Goal: Transaction & Acquisition: Purchase product/service

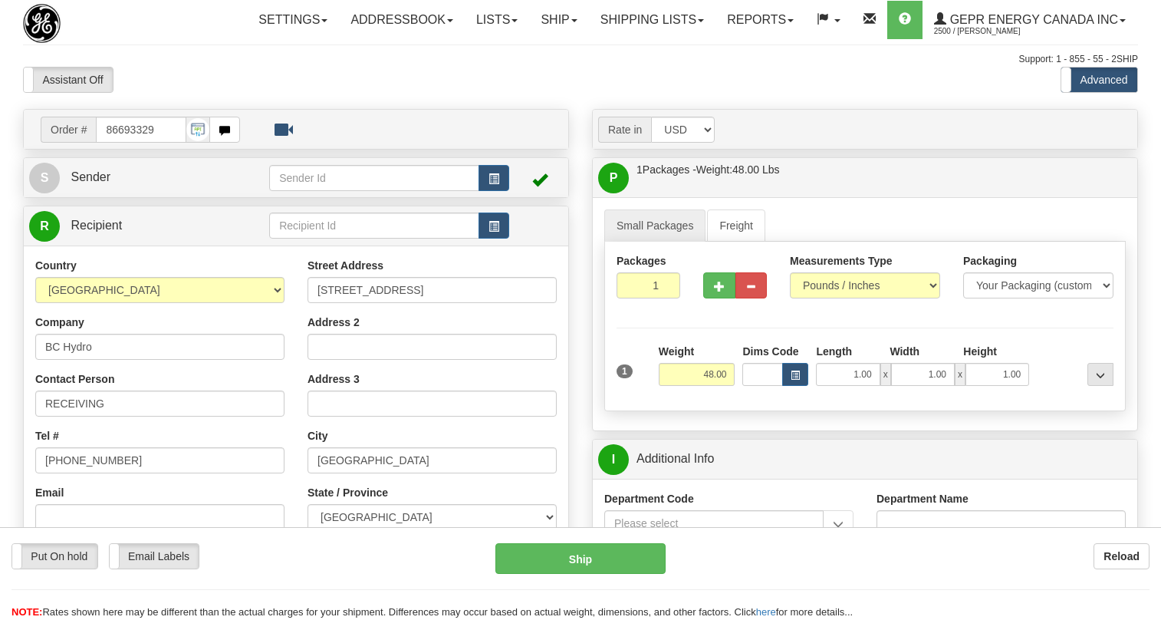
select select "0"
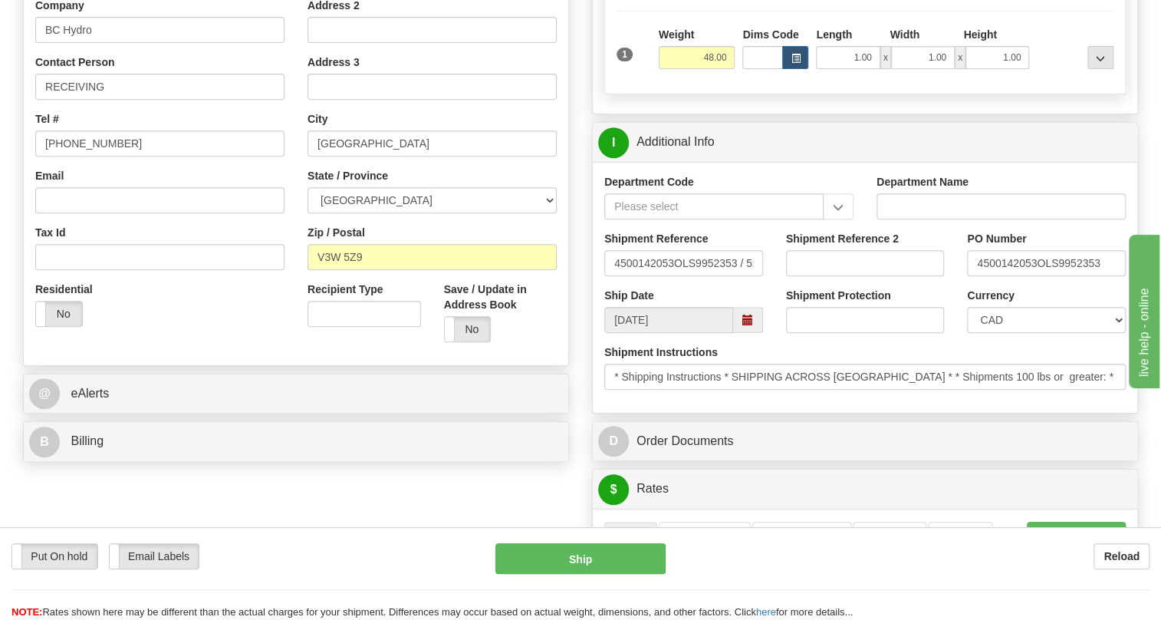
scroll to position [348, 0]
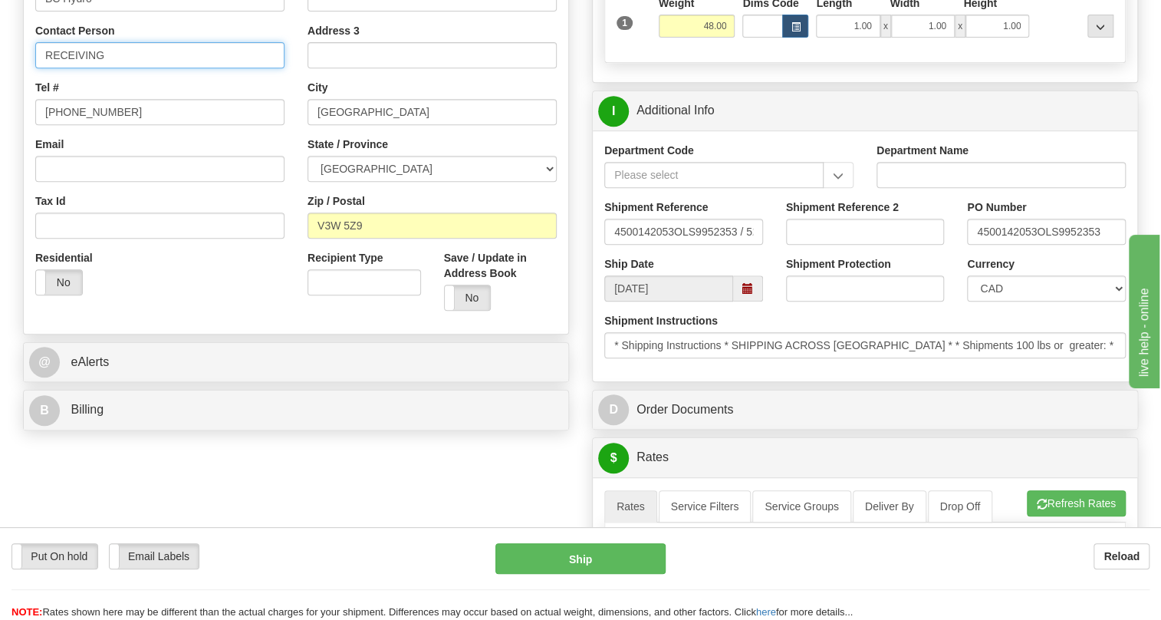
click at [119, 68] on input "RECEIVING" at bounding box center [159, 55] width 249 height 26
paste input "[PERSON_NAME]"
type input "RECEIVING / [PERSON_NAME]"
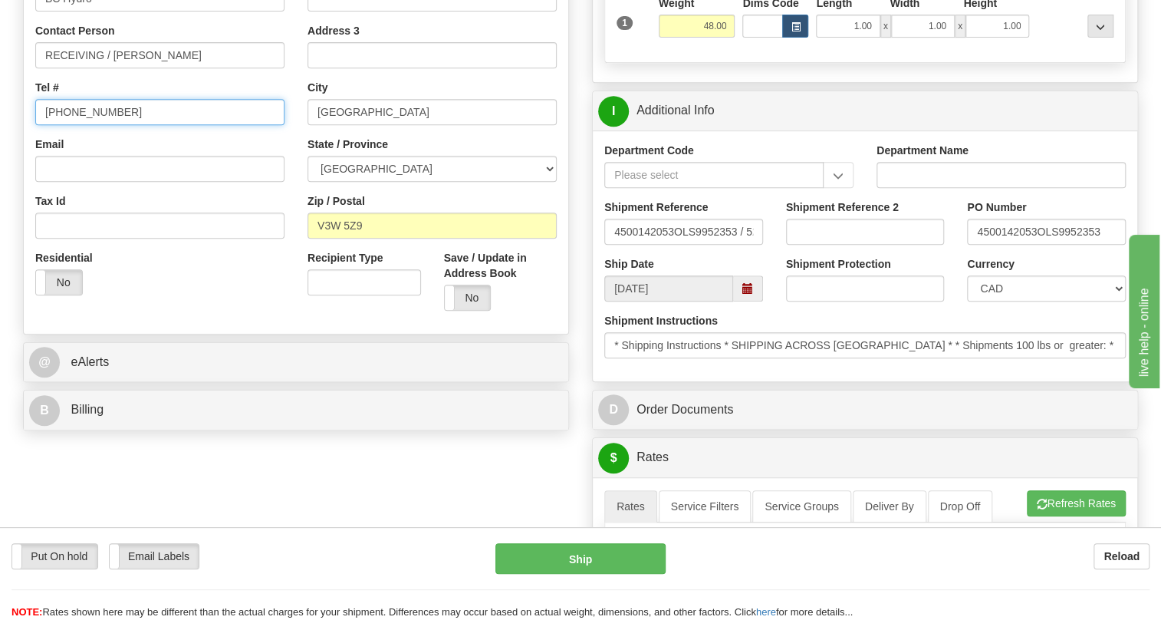
click at [95, 125] on input "[PHONE_NUMBER]" at bounding box center [159, 112] width 249 height 26
paste input "[PHONE_NUMBER]"
type input "[PHONE_NUMBER]"
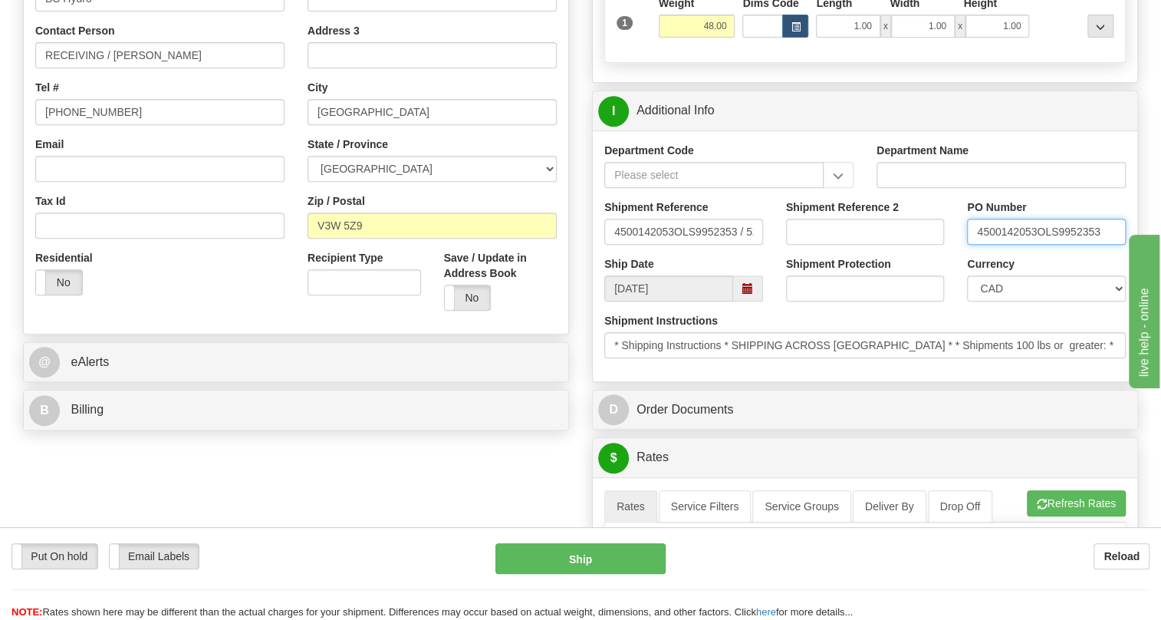
click at [1035, 245] on input "4500142053OLS9952353" at bounding box center [1046, 232] width 159 height 26
drag, startPoint x: 1035, startPoint y: 265, endPoint x: 979, endPoint y: 268, distance: 56.8
click at [979, 245] on input "4500142053OLS9952353" at bounding box center [1046, 232] width 159 height 26
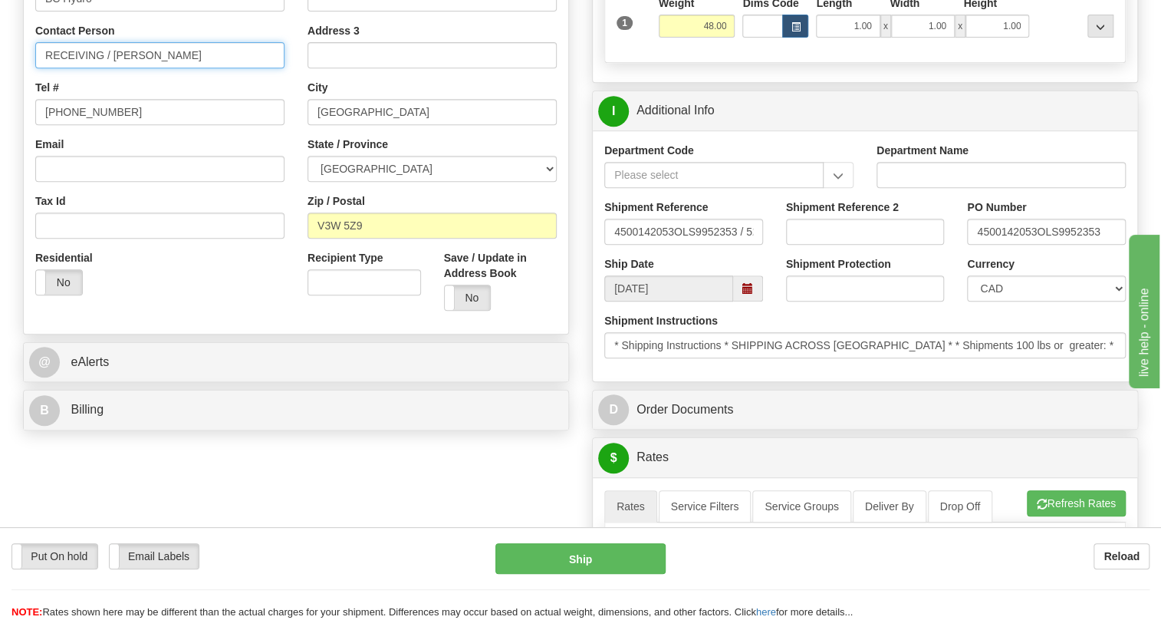
click at [199, 68] on input "RECEIVING / [PERSON_NAME]" at bounding box center [159, 55] width 249 height 26
paste input "4500142053"
type input "RECEIVING / [PERSON_NAME] / PO# 4500142053"
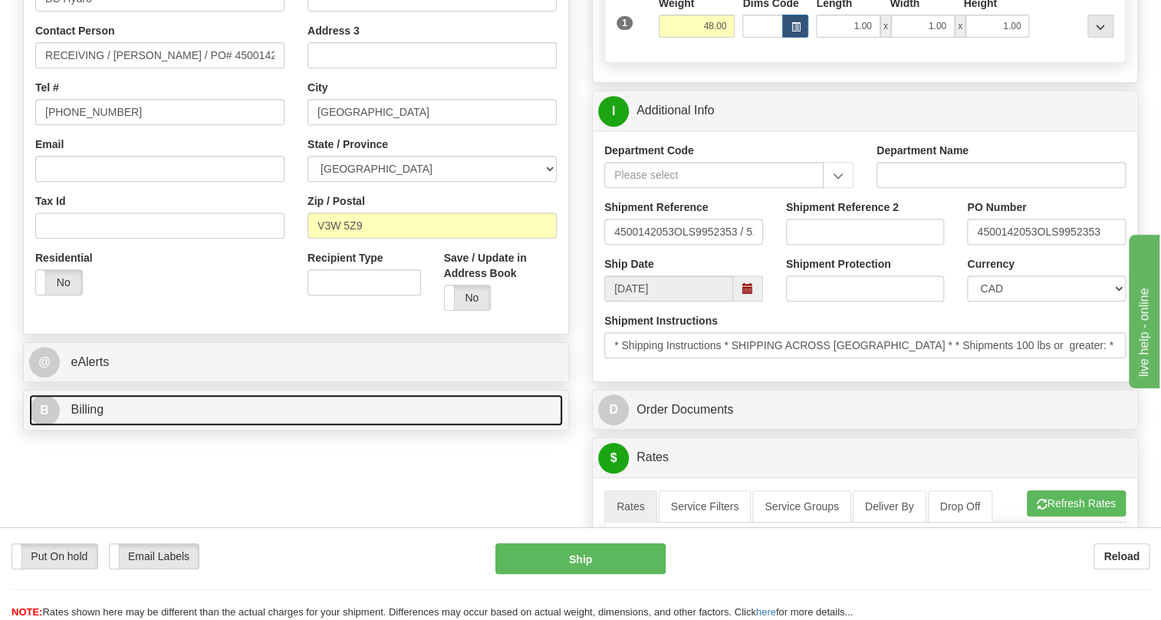
click at [94, 416] on span "Billing" at bounding box center [87, 409] width 33 height 13
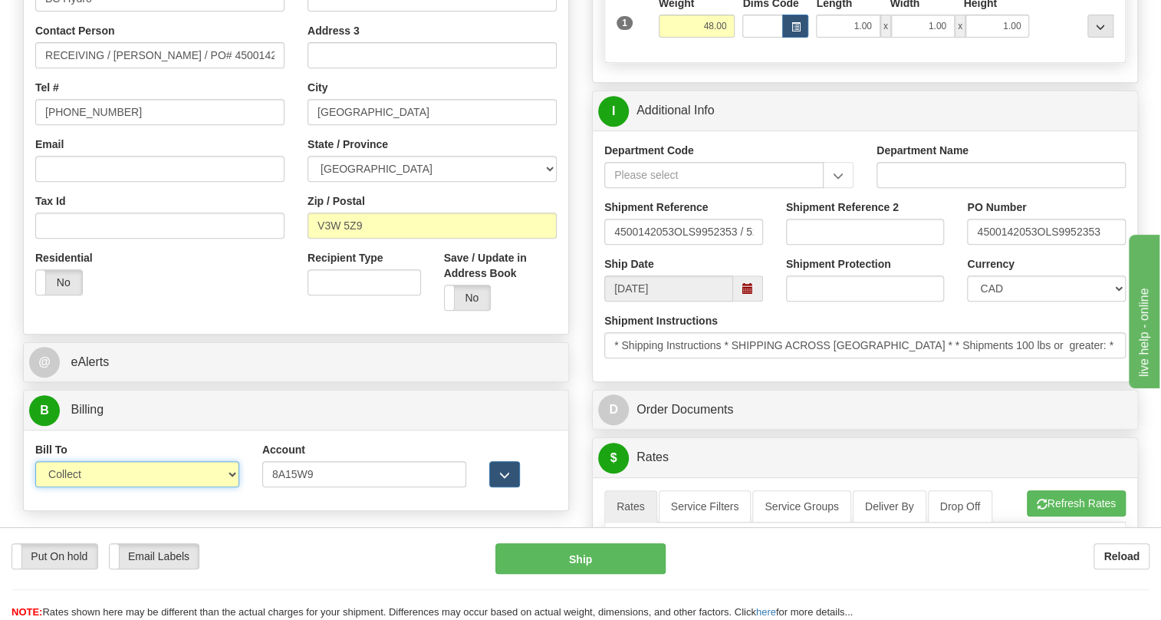
click at [117, 487] on select "Sender Recipient Third Party Collect" at bounding box center [137, 474] width 204 height 26
select select "1"
click at [35, 487] on select "Sender Recipient Third Party Collect" at bounding box center [137, 474] width 204 height 26
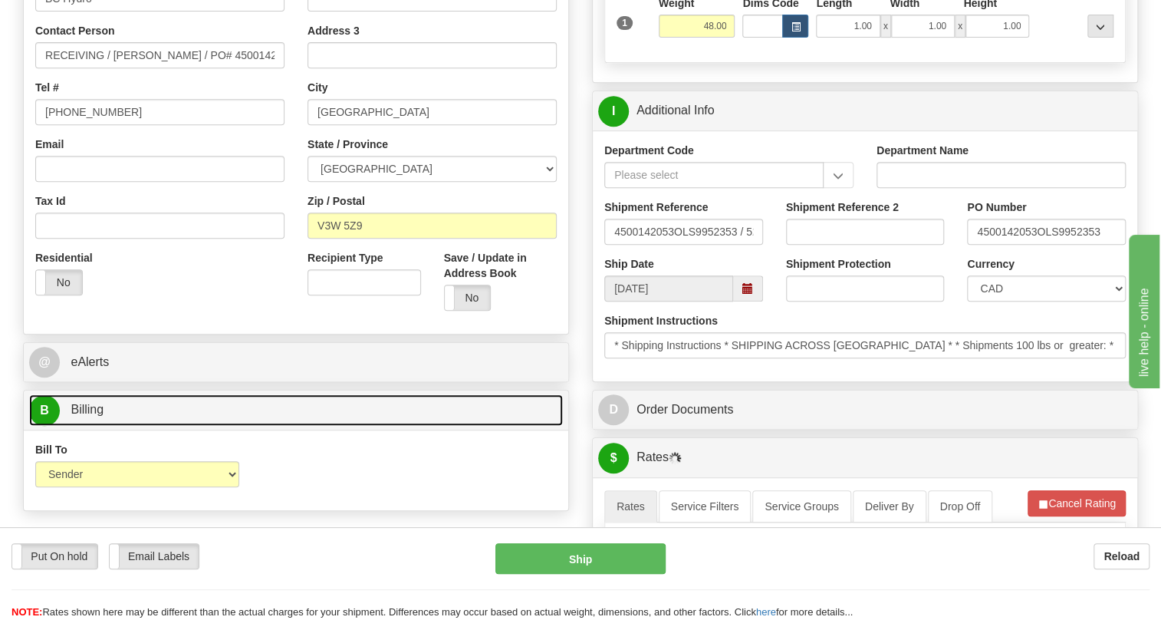
click at [90, 416] on span "Billing" at bounding box center [87, 409] width 33 height 13
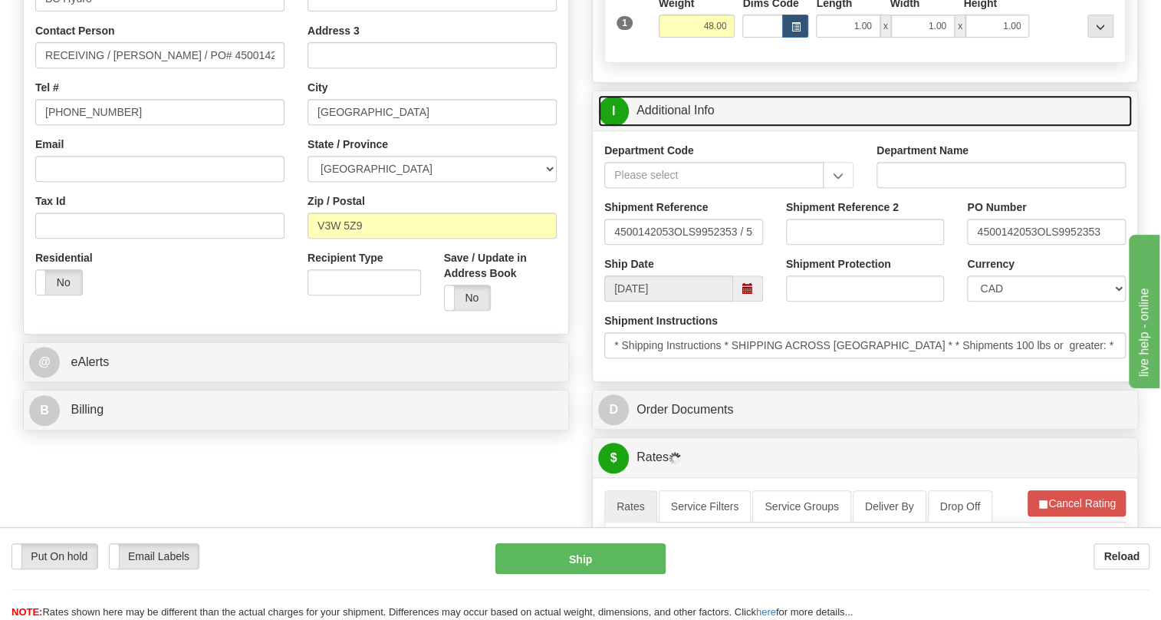
click at [679, 127] on link "I Additional Info" at bounding box center [865, 110] width 534 height 31
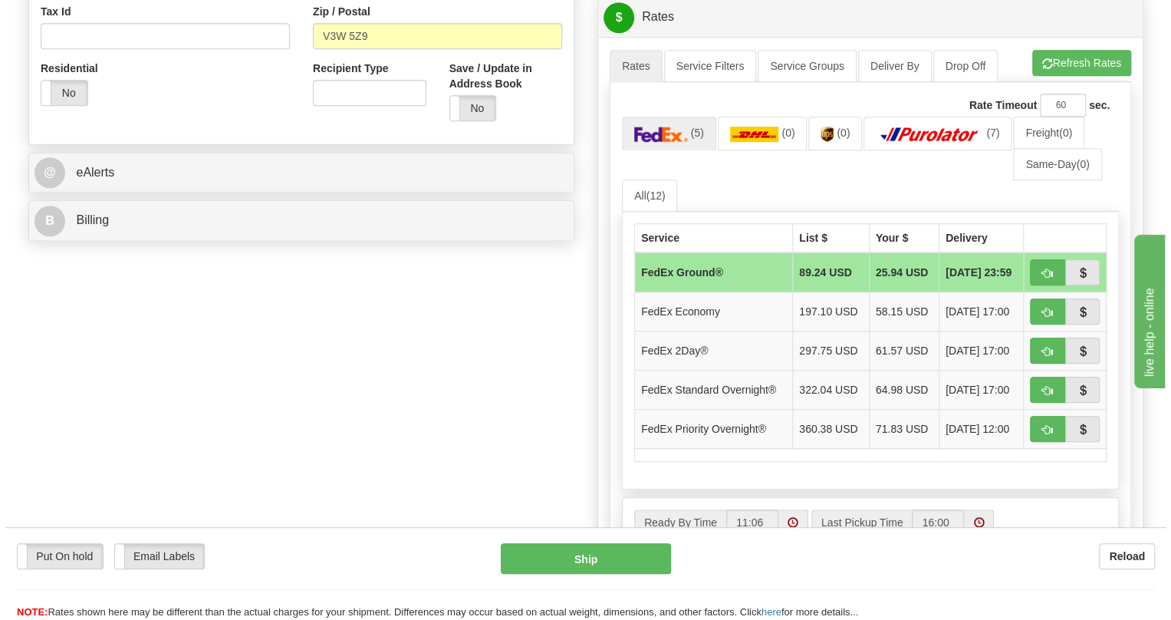
scroll to position [558, 0]
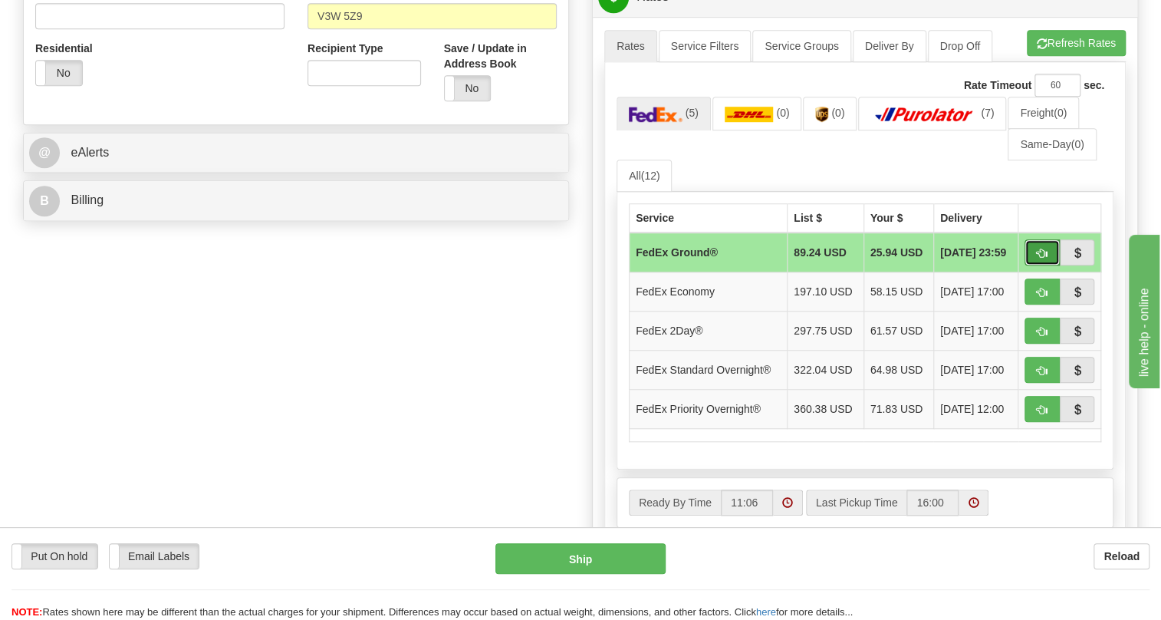
click at [1043, 258] on span "button" at bounding box center [1042, 254] width 11 height 10
type input "92"
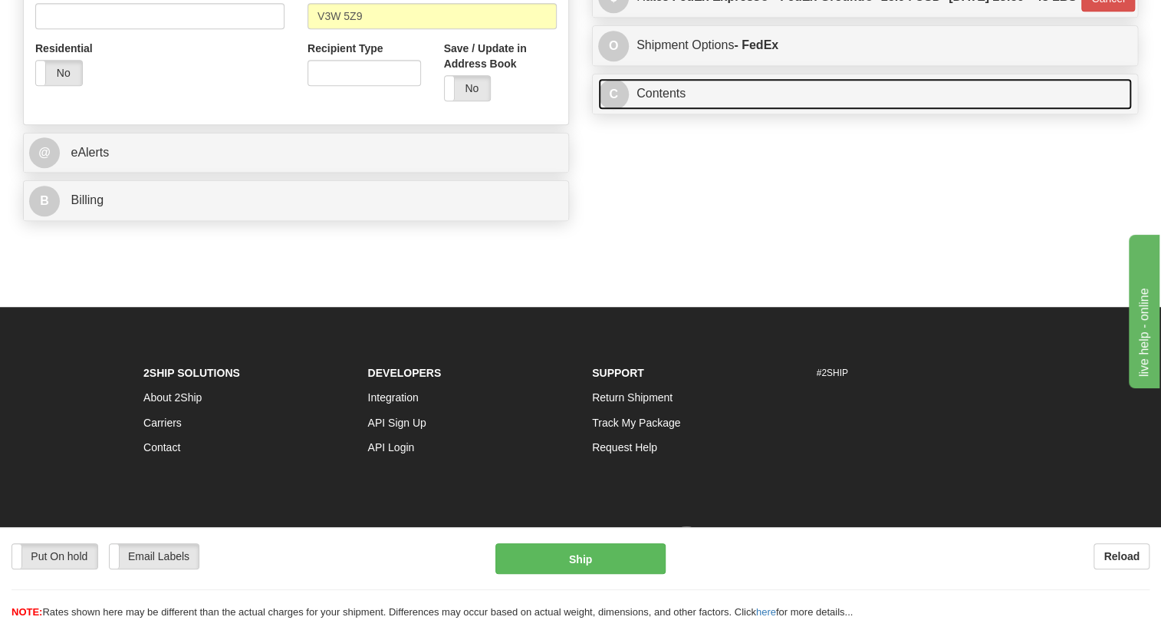
click at [647, 110] on link "C Contents" at bounding box center [865, 93] width 534 height 31
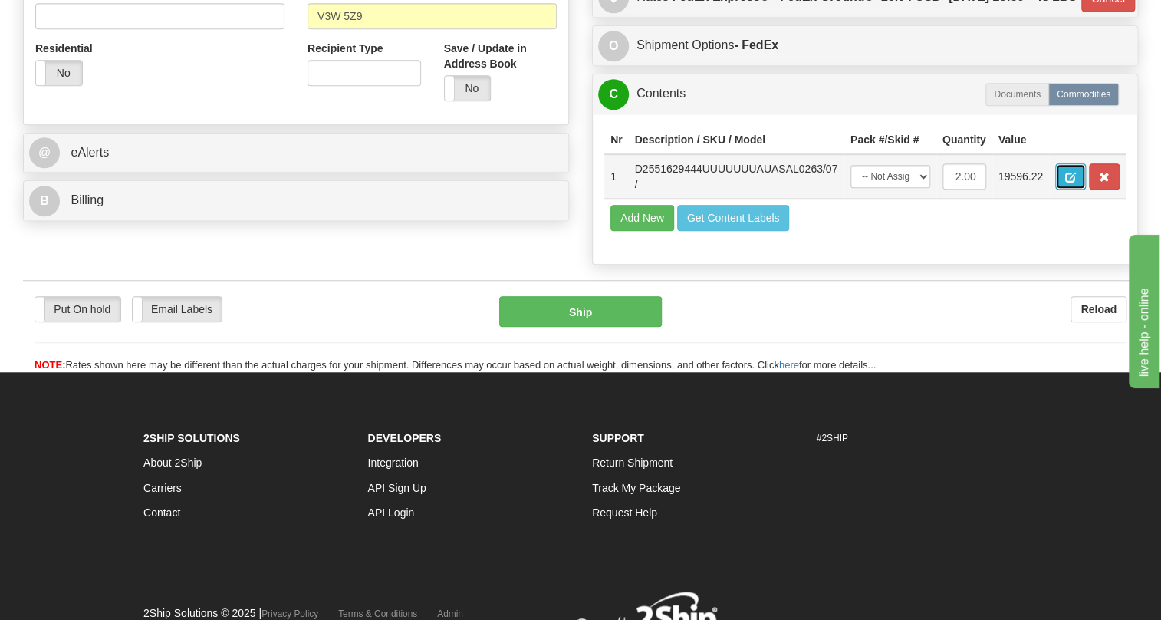
click at [1078, 189] on button "button" at bounding box center [1070, 176] width 31 height 26
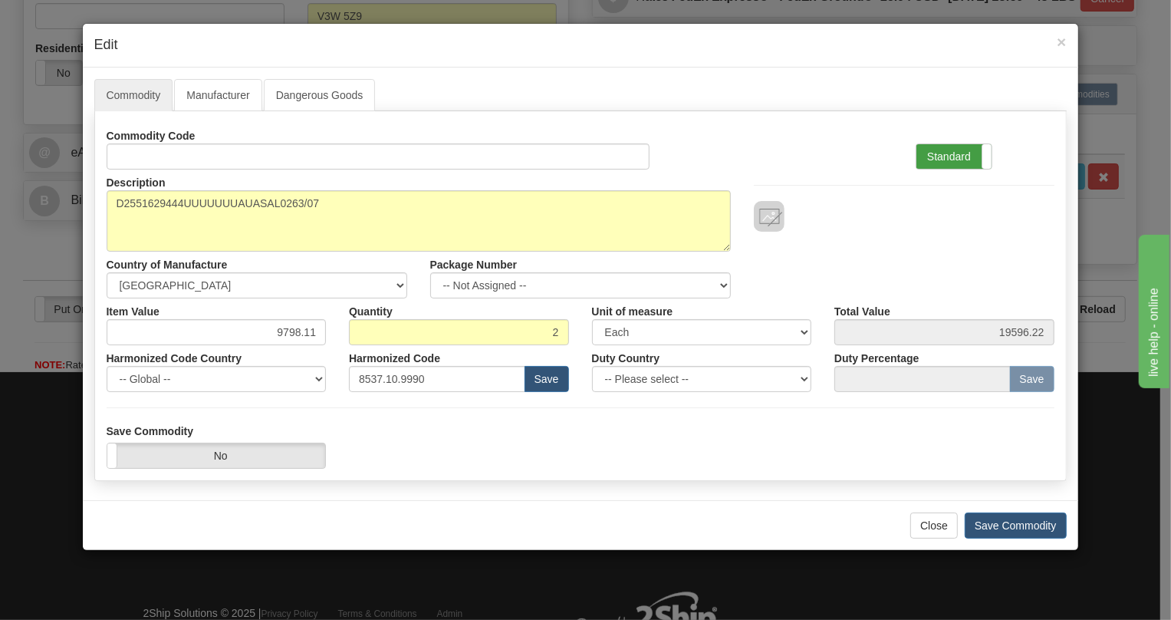
click at [951, 148] on label "Standard" at bounding box center [954, 156] width 75 height 25
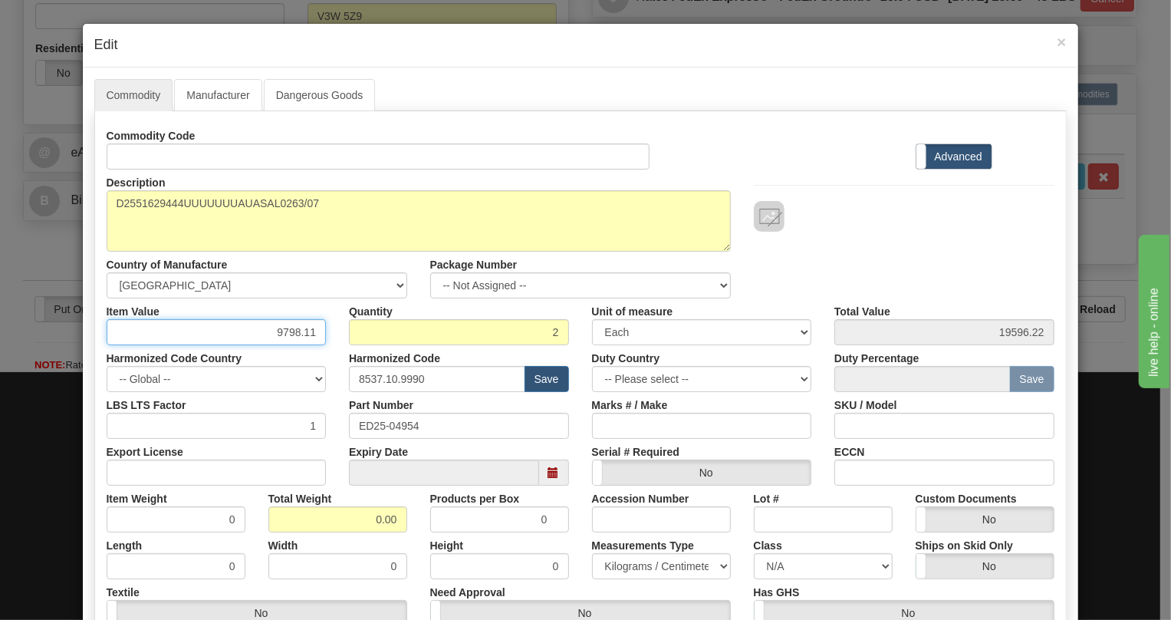
click at [284, 334] on input "9798.11" at bounding box center [217, 332] width 220 height 26
paste input "5.473,30"
click at [279, 337] on input "5.473,30" at bounding box center [217, 332] width 220 height 26
click at [296, 336] on input "5473,30" at bounding box center [217, 332] width 220 height 26
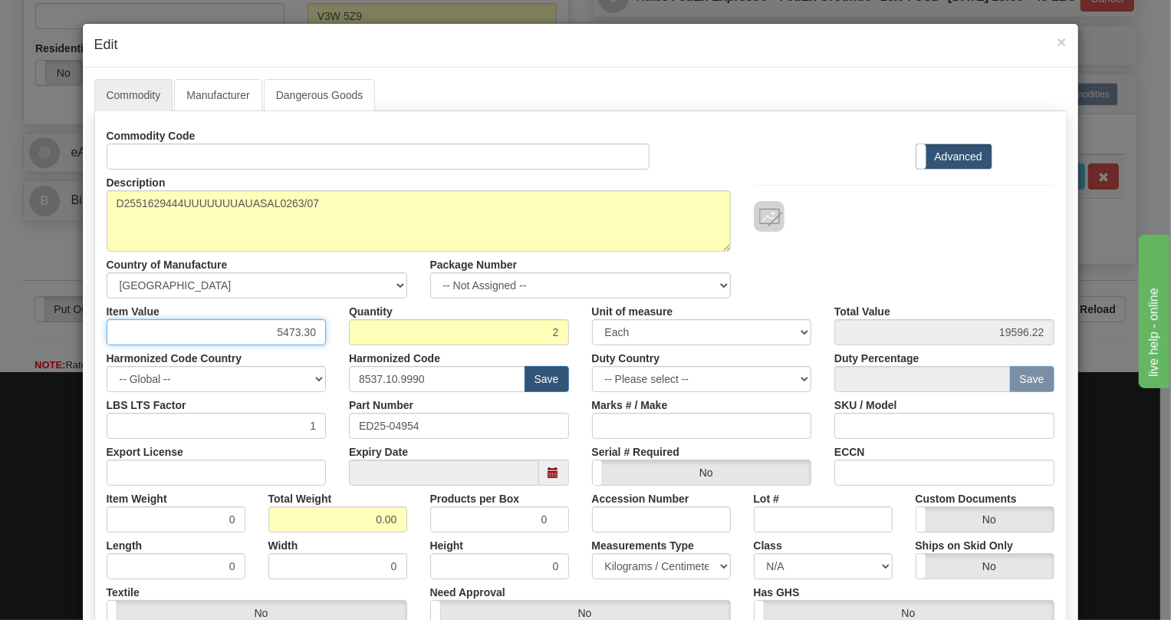
type input "5473.30"
type input "10946.60"
click at [330, 352] on div "Harmonized Code Country -- Global -- [GEOGRAPHIC_DATA] [GEOGRAPHIC_DATA] [GEOGR…" at bounding box center [216, 368] width 243 height 47
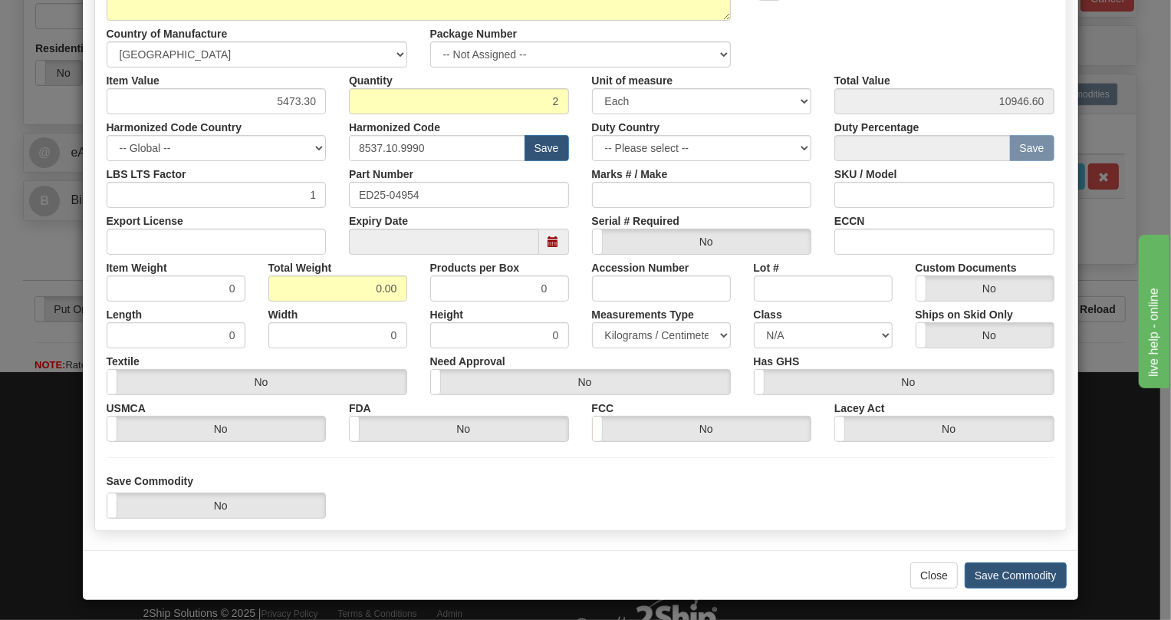
scroll to position [233, 0]
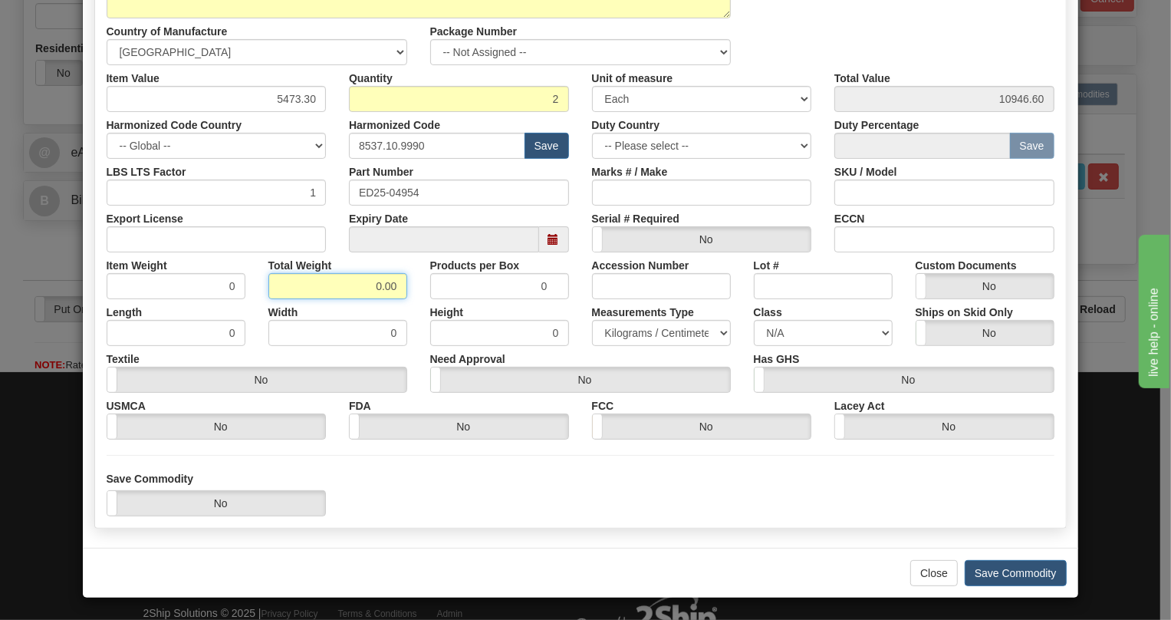
click at [370, 288] on input "0.00" at bounding box center [337, 286] width 139 height 26
type input "1.00"
type input "0.5000"
click at [648, 339] on select "Pounds / Inches Kilograms / Centimeters" at bounding box center [661, 333] width 139 height 26
select select "0"
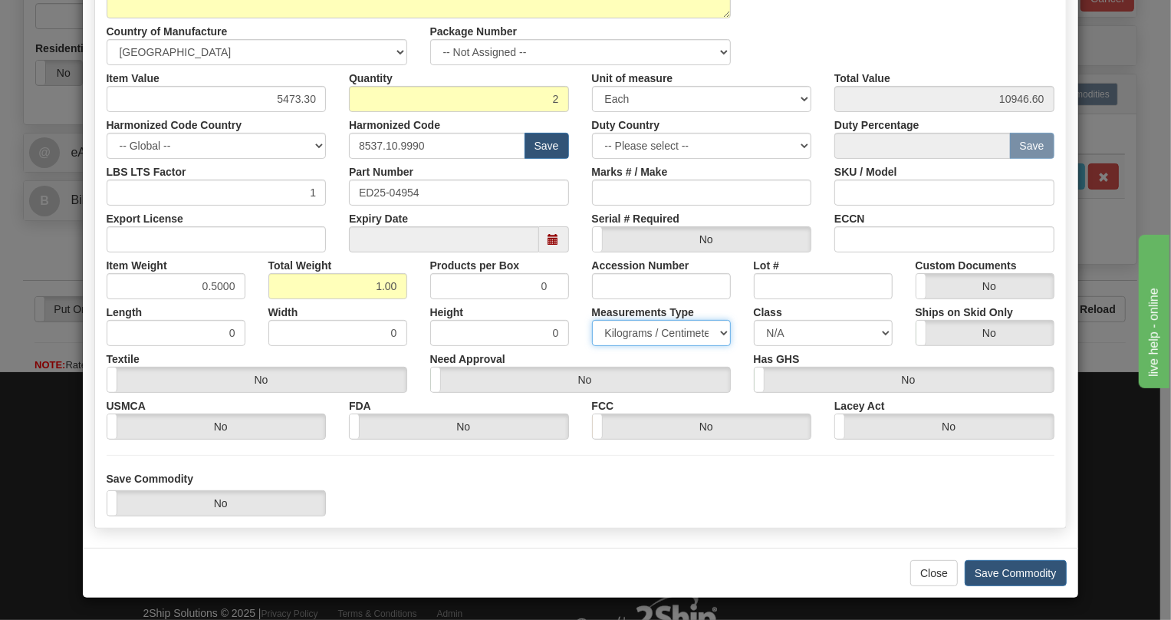
click at [592, 320] on select "Pounds / Inches Kilograms / Centimeters" at bounding box center [661, 333] width 139 height 26
click at [578, 354] on div "Need Approval Yes No" at bounding box center [581, 369] width 324 height 47
click at [997, 572] on button "Save Commodity" at bounding box center [1016, 573] width 102 height 26
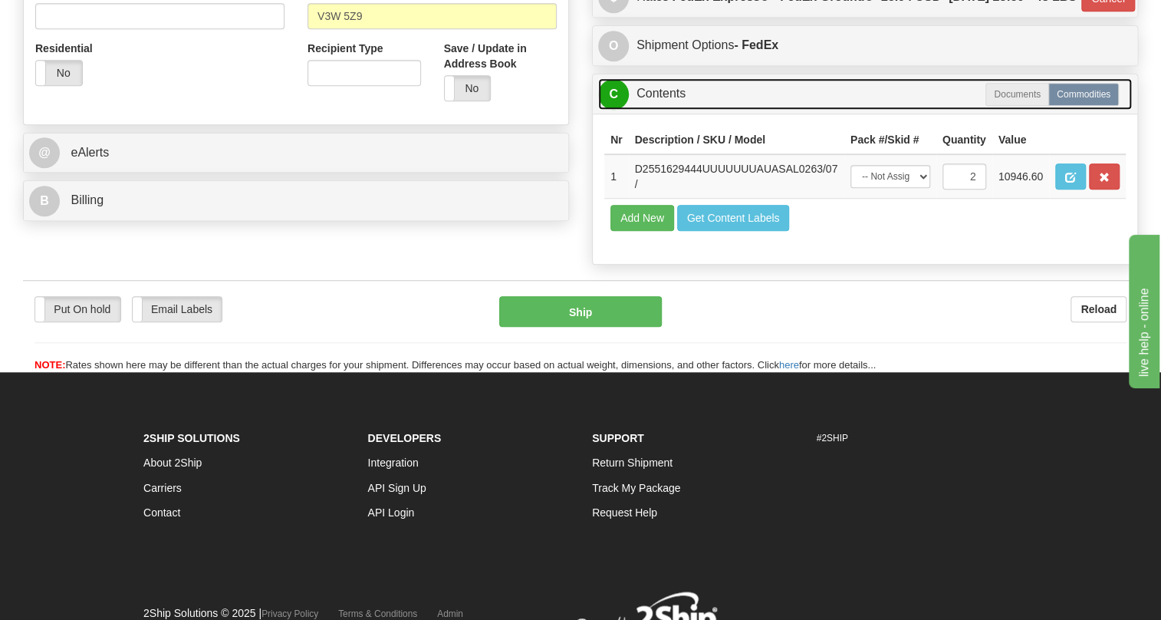
click at [657, 110] on link "C Contents" at bounding box center [865, 93] width 534 height 31
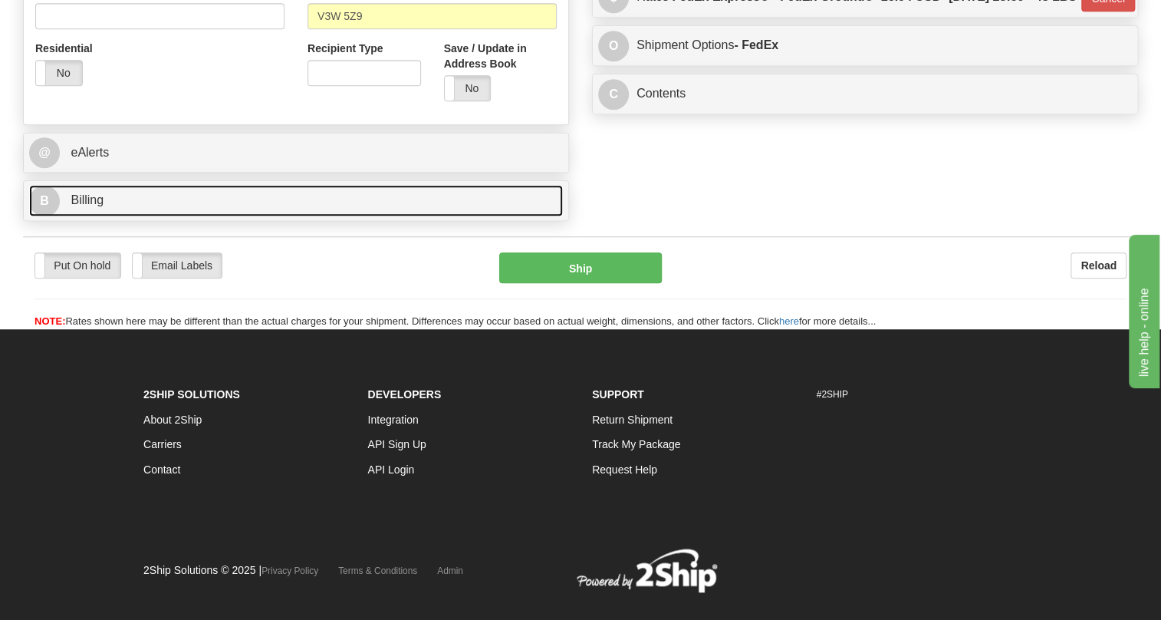
click at [90, 206] on span "Billing" at bounding box center [87, 199] width 33 height 13
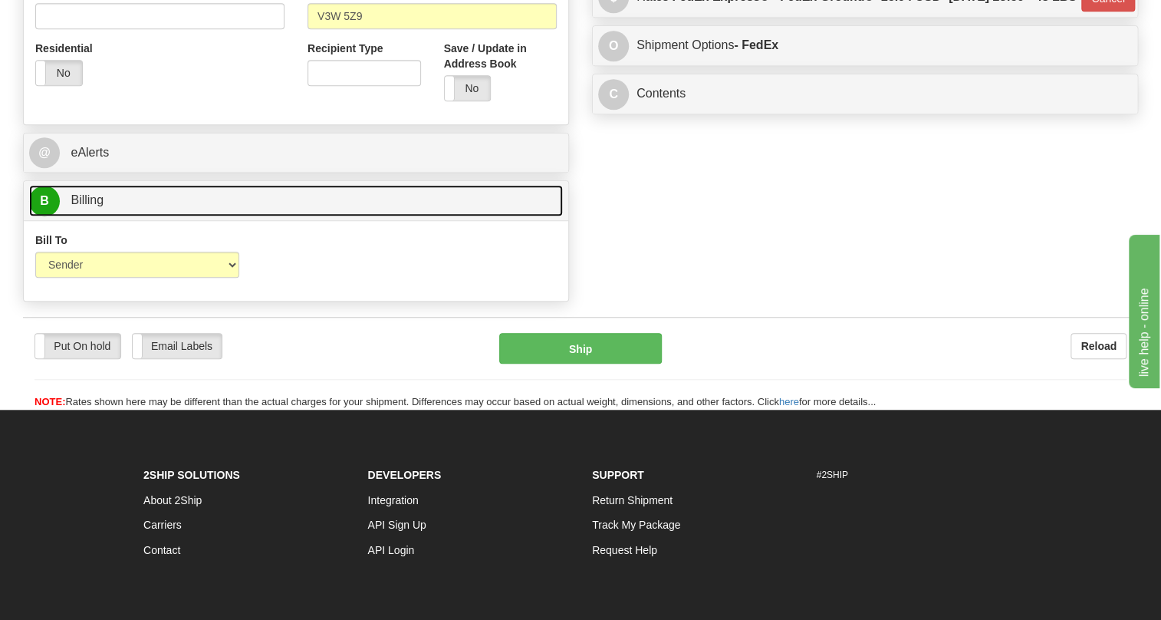
click at [90, 206] on span "Billing" at bounding box center [87, 199] width 33 height 13
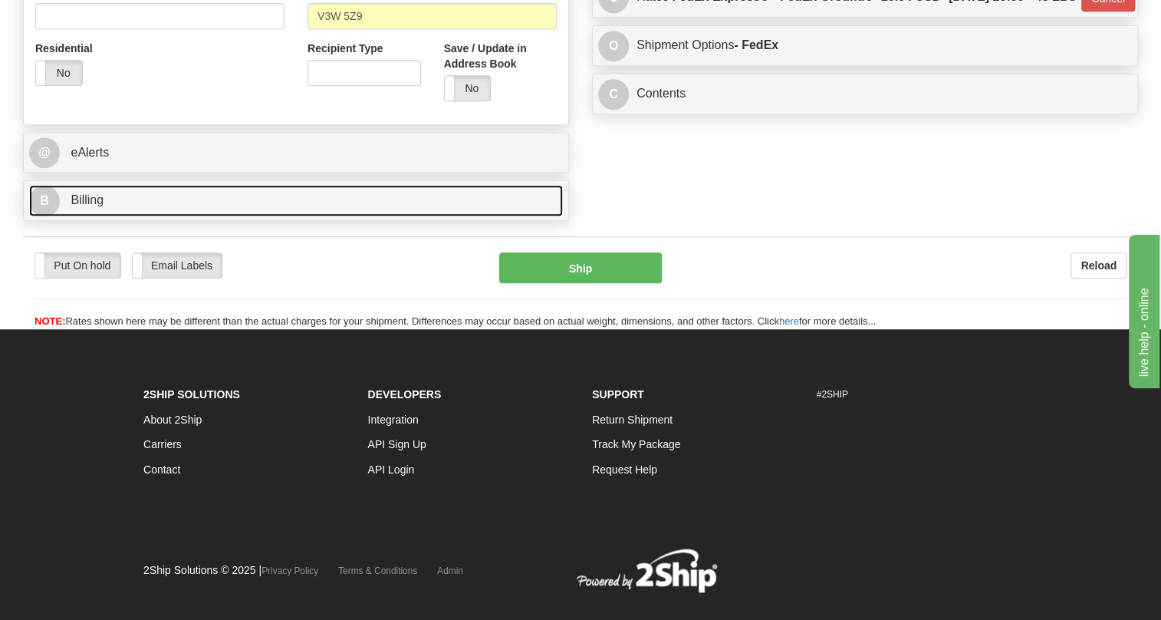
scroll to position [488, 0]
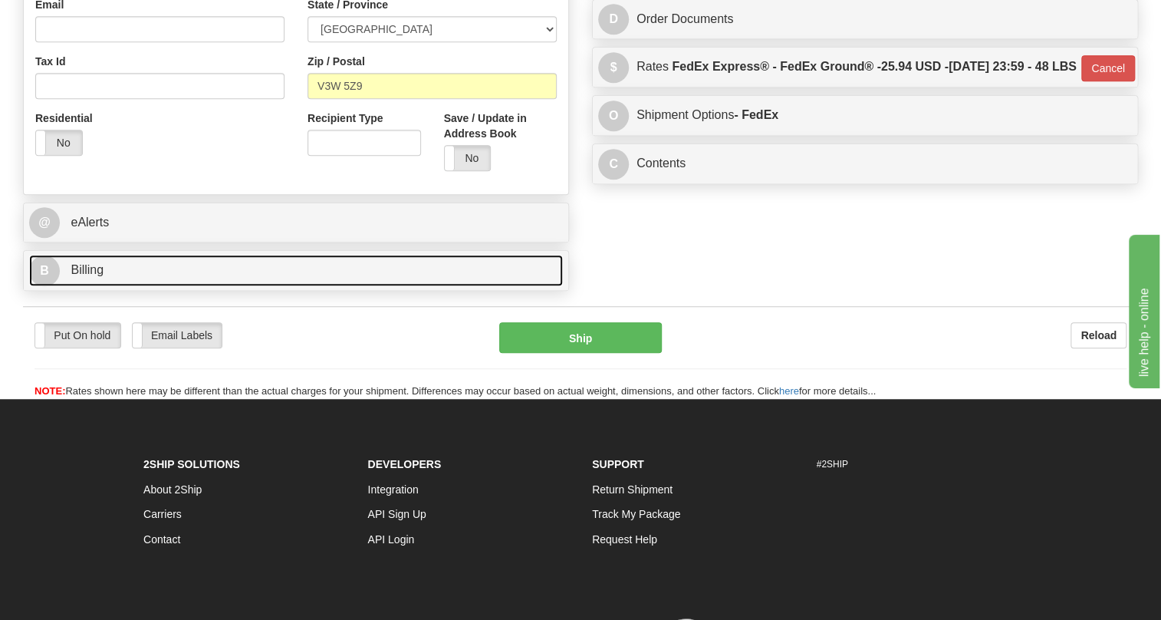
click at [90, 276] on span "Billing" at bounding box center [87, 269] width 33 height 13
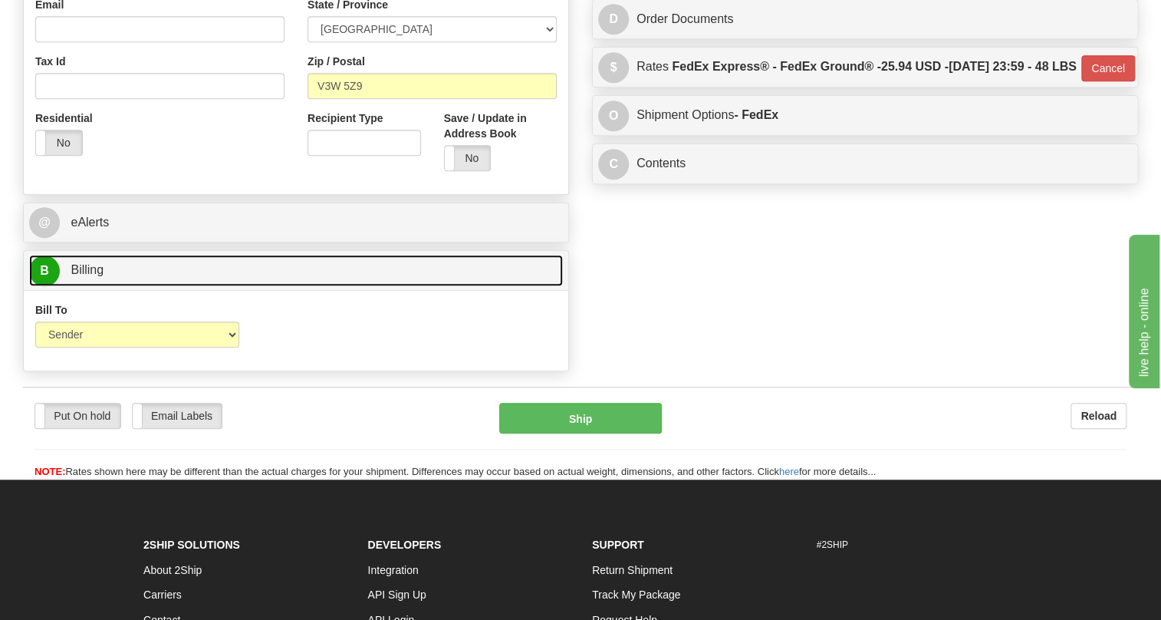
click at [90, 276] on span "Billing" at bounding box center [87, 269] width 33 height 13
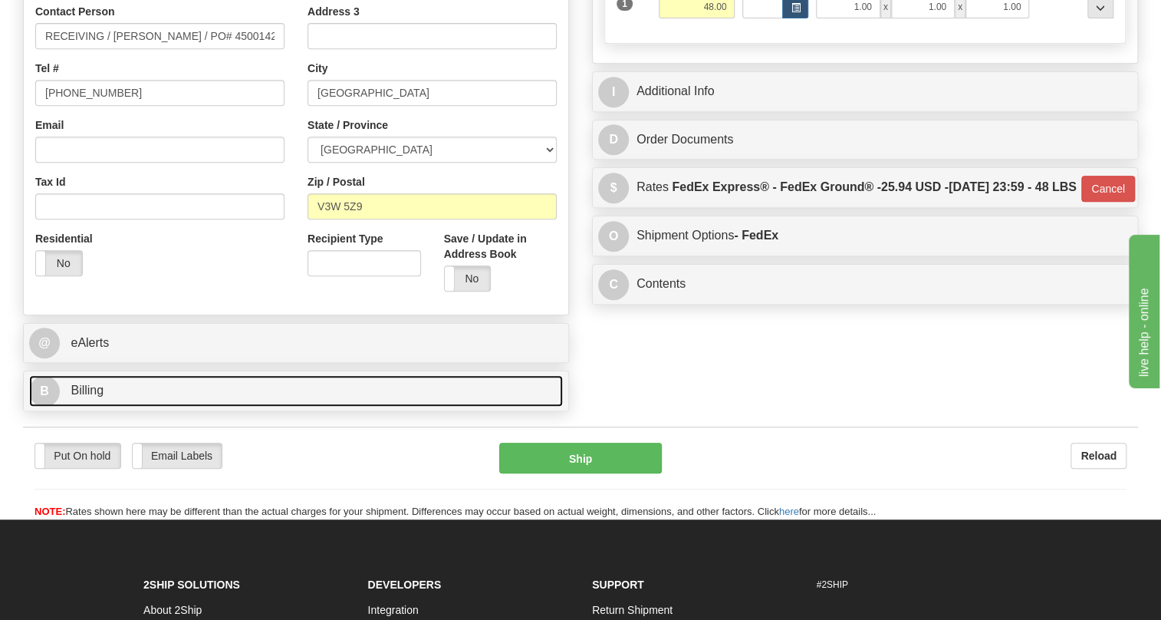
scroll to position [418, 0]
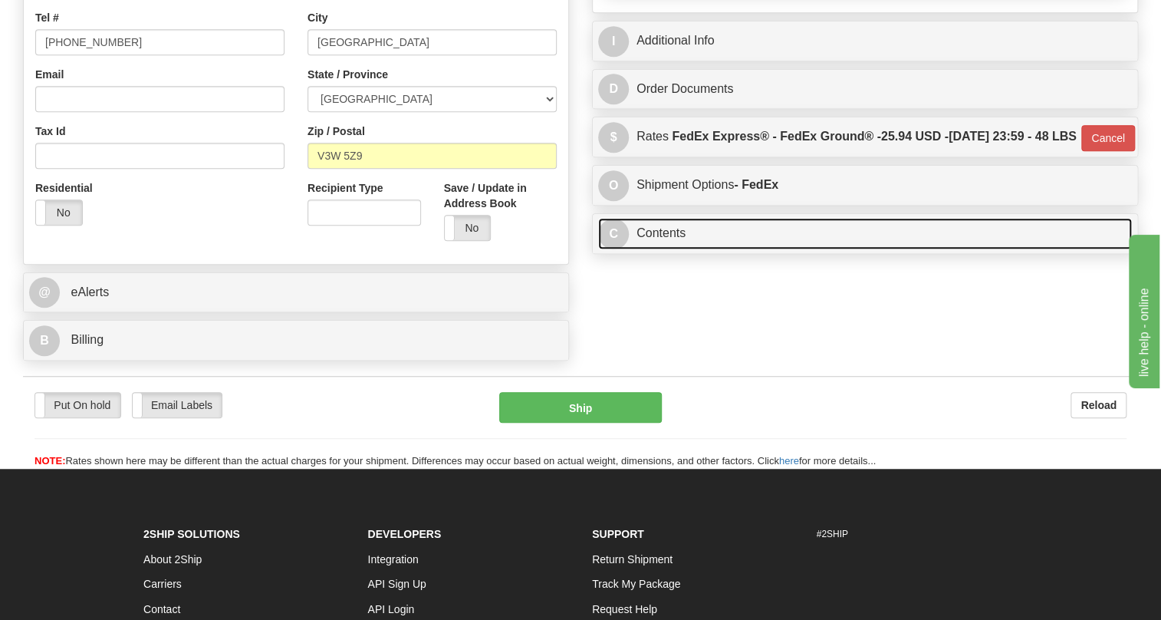
click at [659, 249] on link "C Contents" at bounding box center [865, 233] width 534 height 31
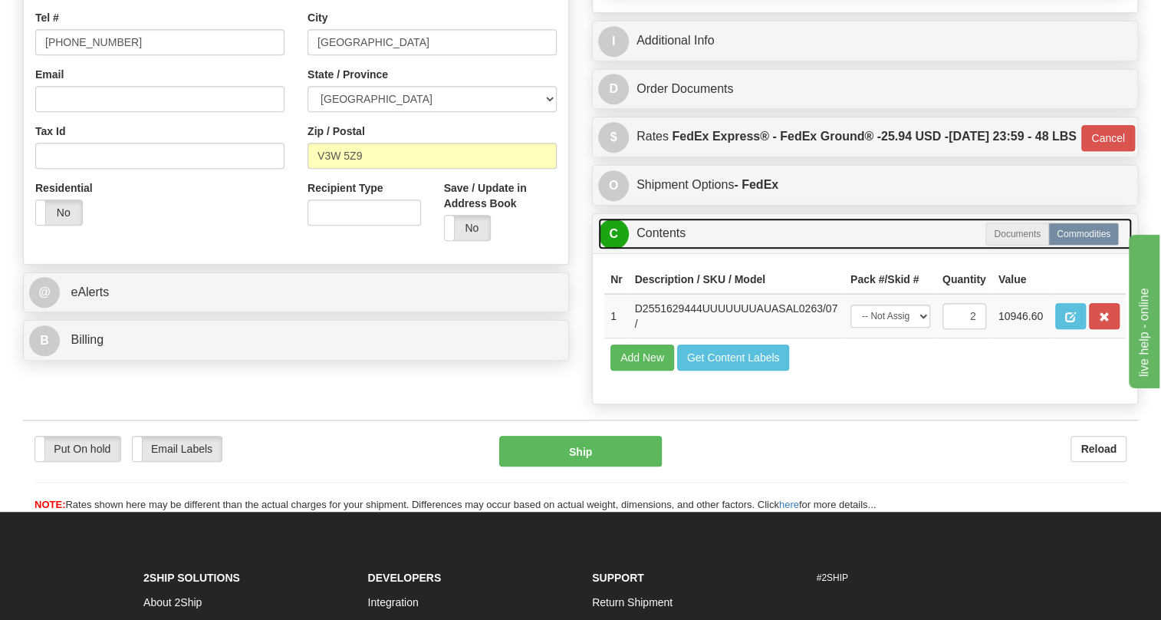
click at [680, 249] on link "C Contents" at bounding box center [865, 233] width 534 height 31
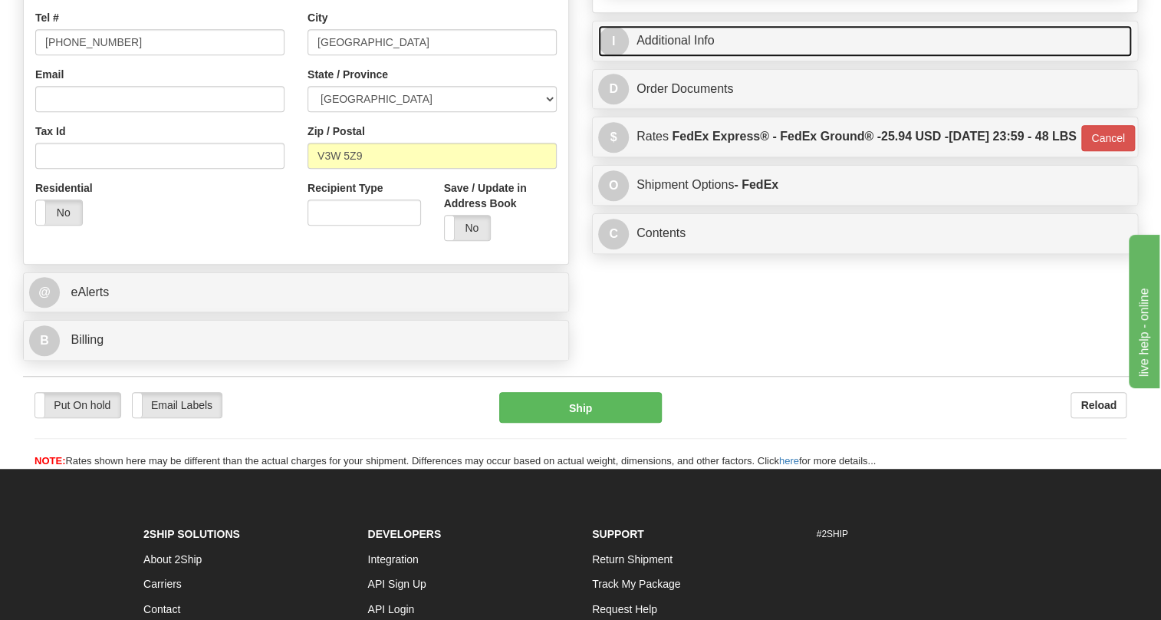
click at [693, 57] on link "I Additional Info" at bounding box center [865, 40] width 534 height 31
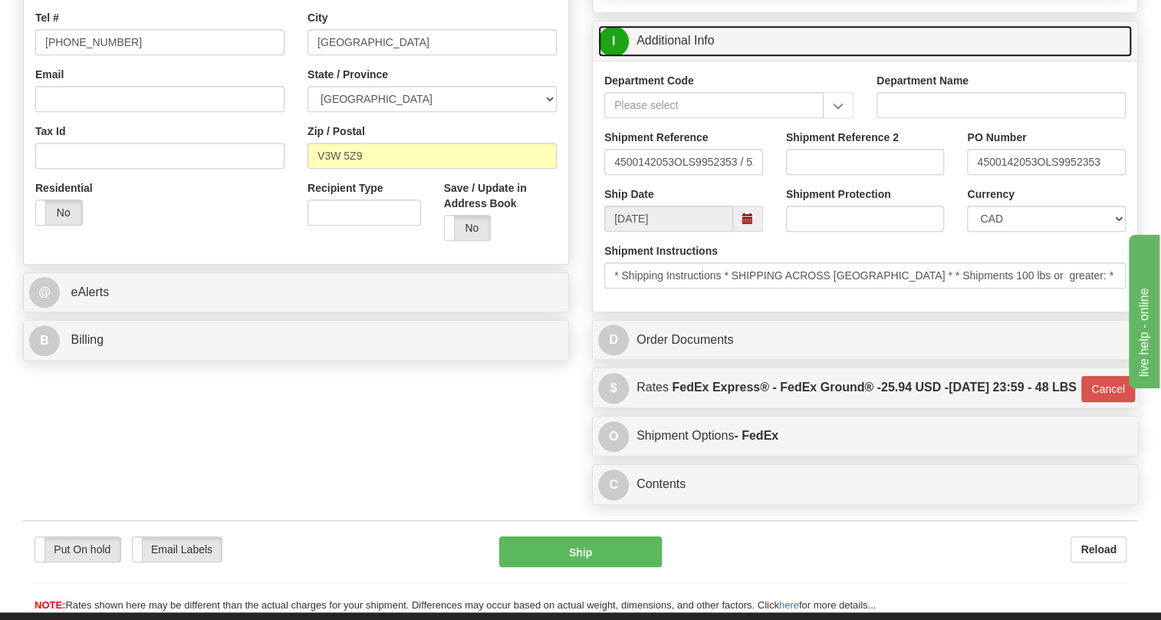
click at [674, 57] on link "I Additional Info" at bounding box center [865, 40] width 534 height 31
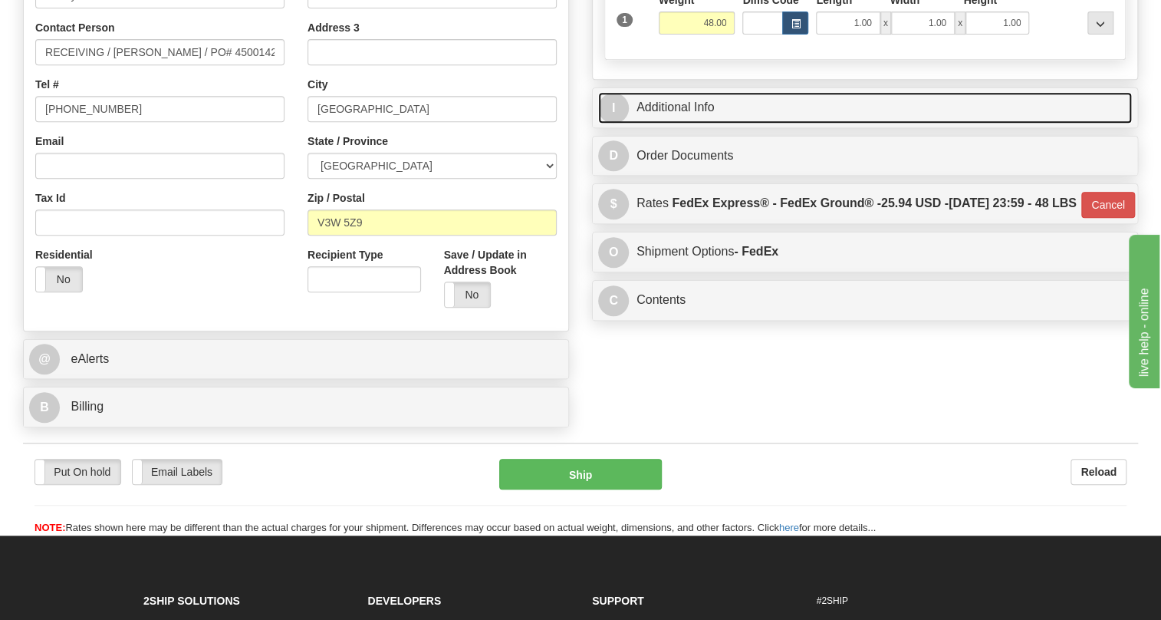
scroll to position [209, 0]
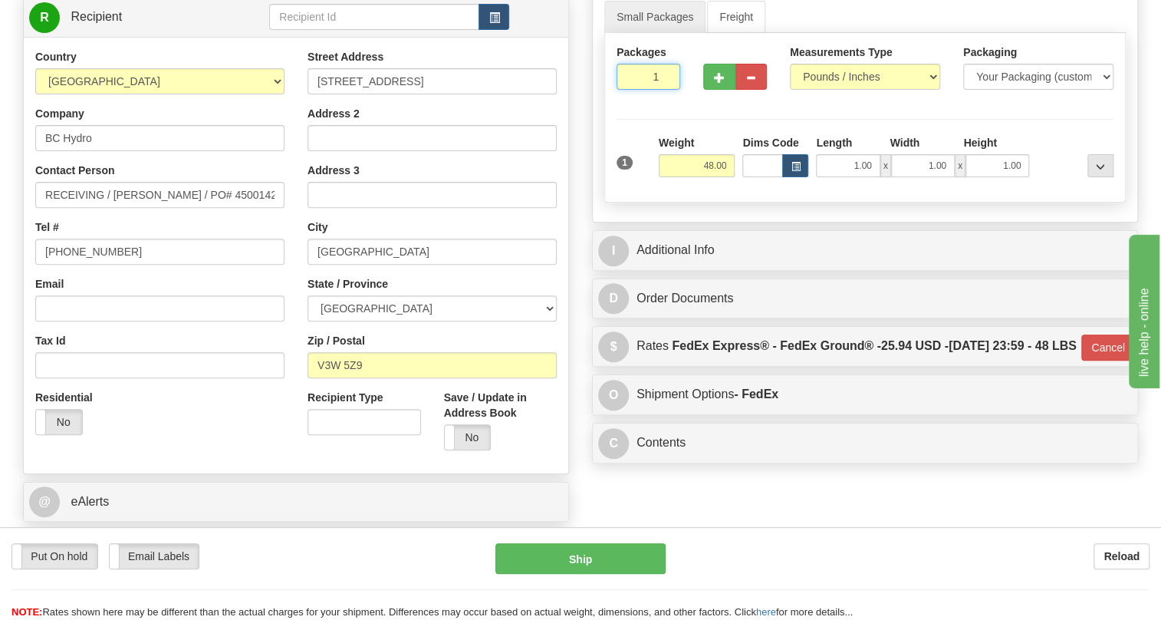
click at [627, 90] on input "1" at bounding box center [649, 77] width 64 height 26
type input "2"
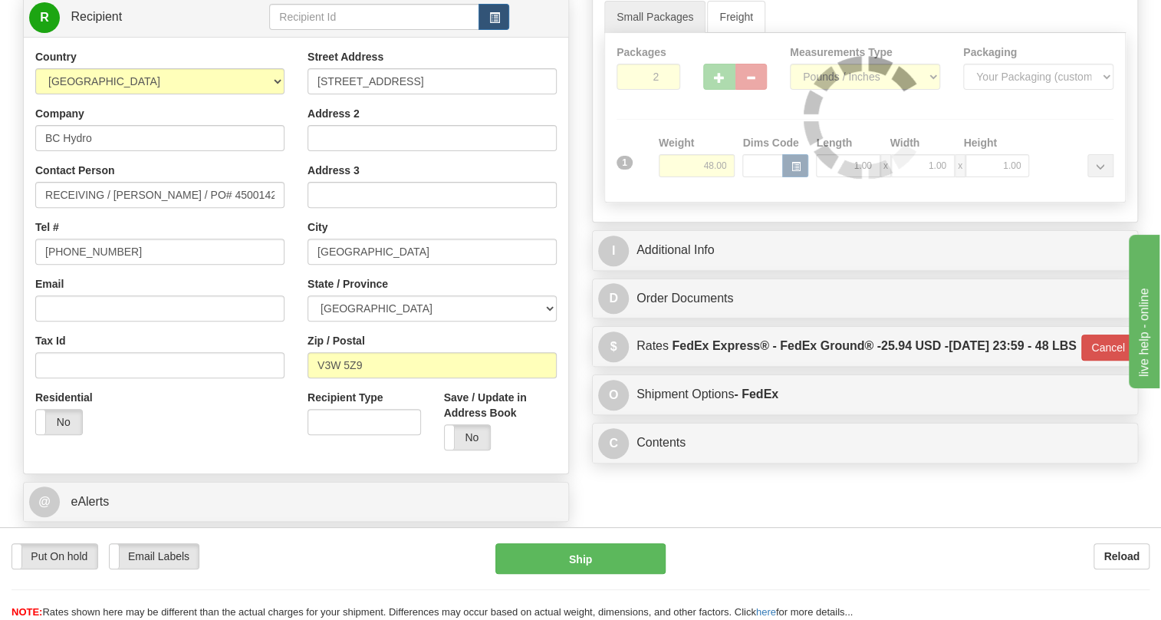
type input "92"
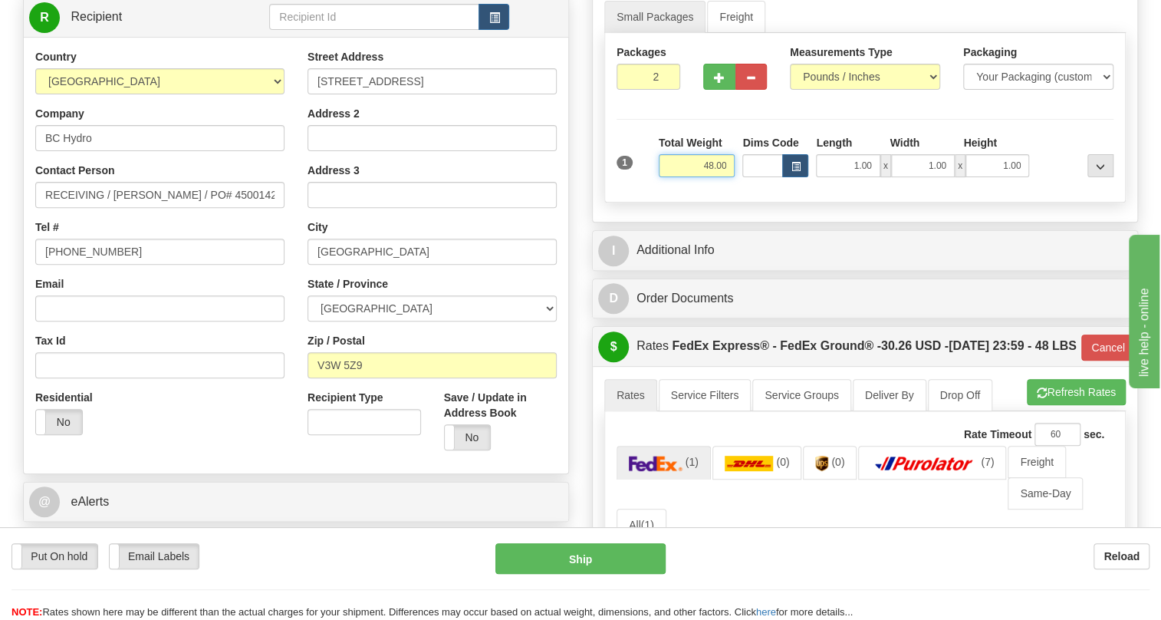
click at [709, 177] on input "48.00" at bounding box center [697, 165] width 77 height 23
type input "58.00"
type input "92"
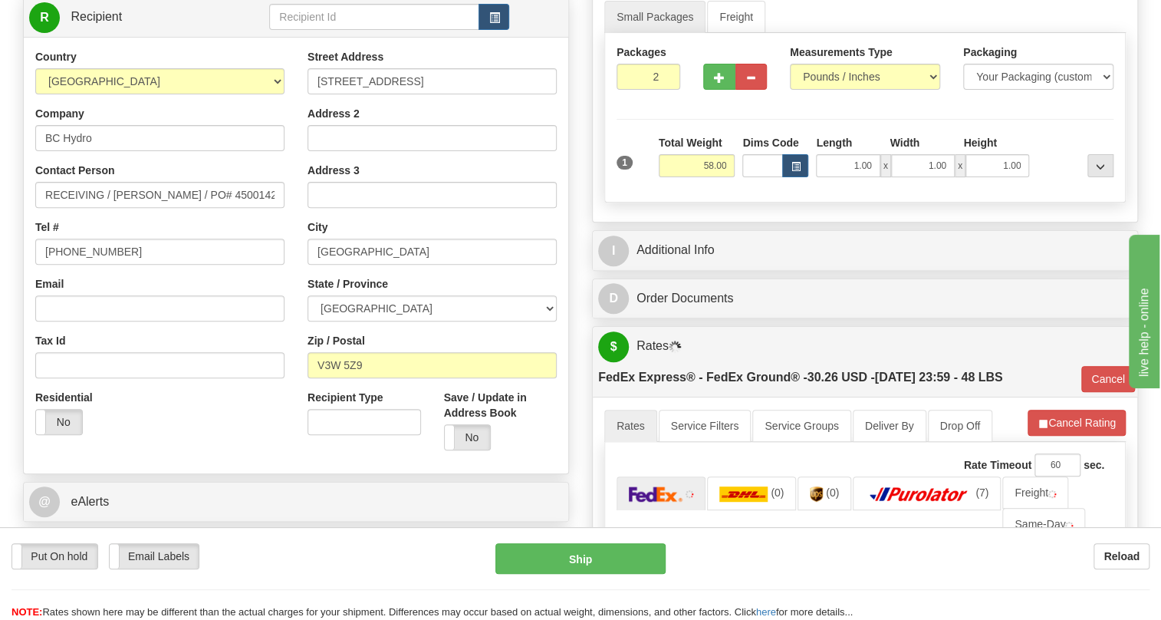
click at [586, 275] on div "Rate in Account Currency ARN AWG AUD AUS BHD BBD BFR BMD BRC BRL GBP UKL BND BG…" at bounding box center [865, 378] width 569 height 956
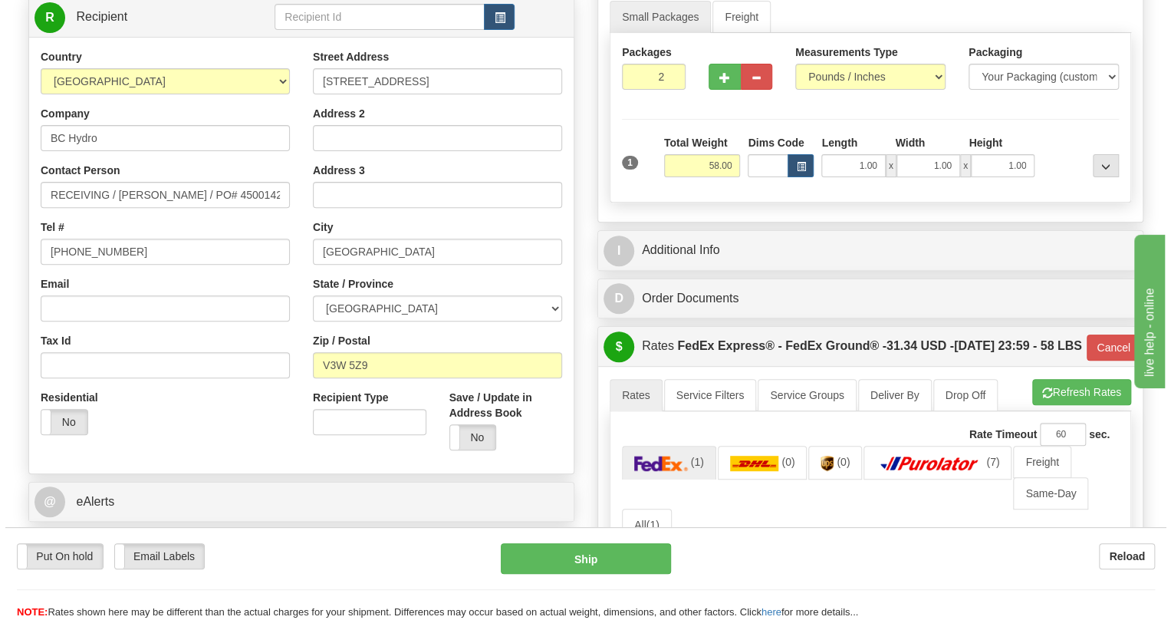
scroll to position [139, 0]
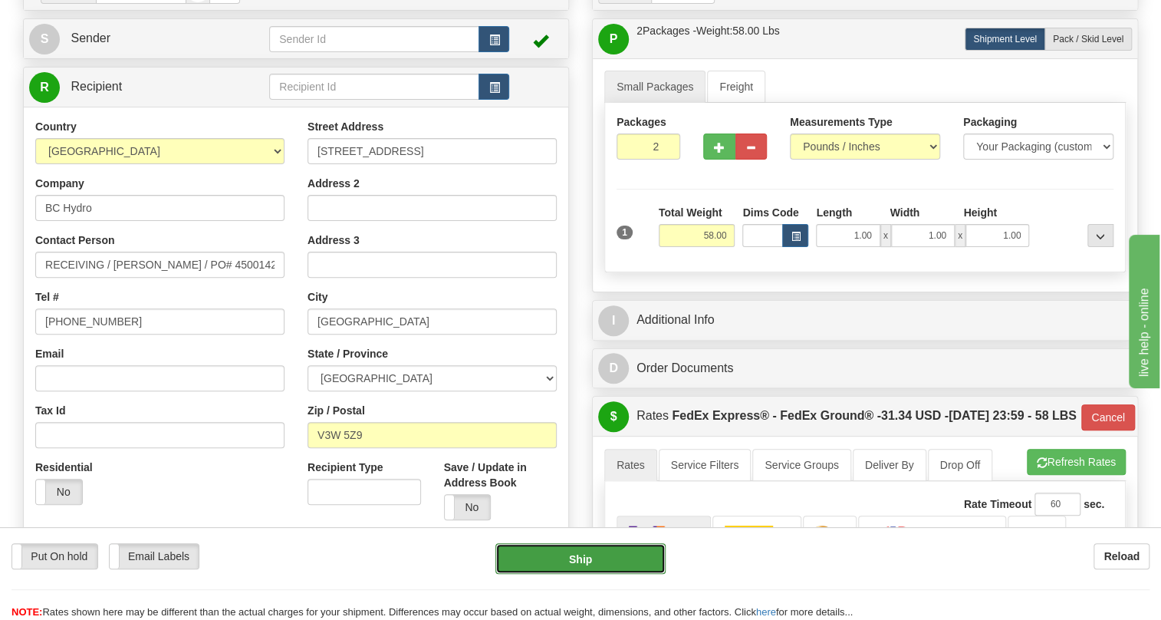
click at [583, 560] on button "Ship" at bounding box center [581, 558] width 170 height 31
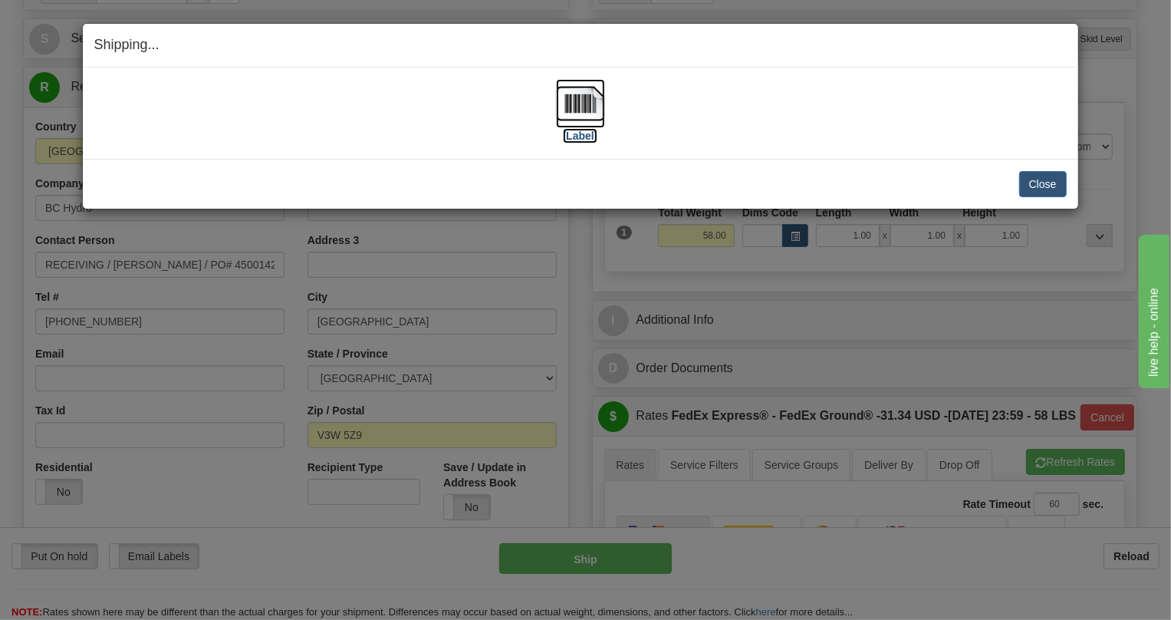
click at [584, 98] on img at bounding box center [580, 103] width 49 height 49
